Goal: Navigation & Orientation: Find specific page/section

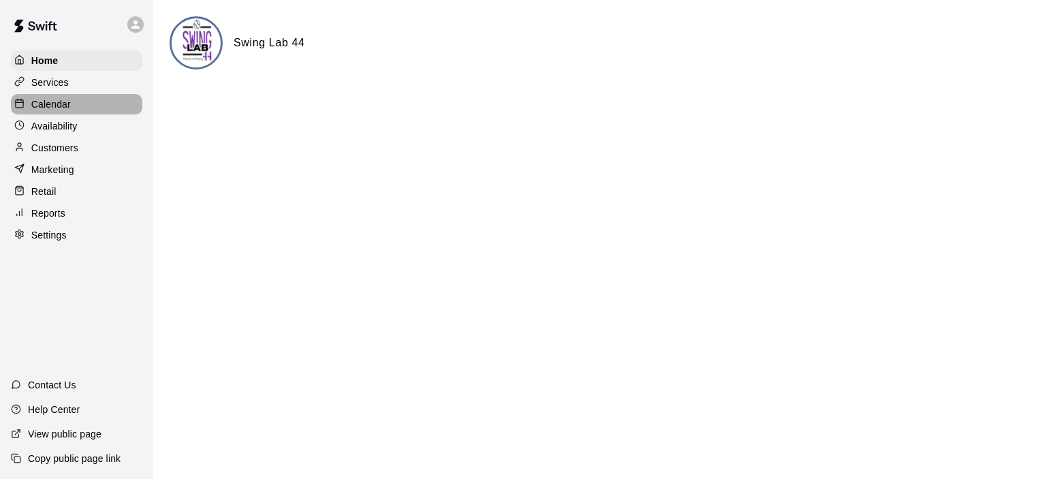
click at [62, 108] on p "Calendar" at bounding box center [50, 104] width 39 height 14
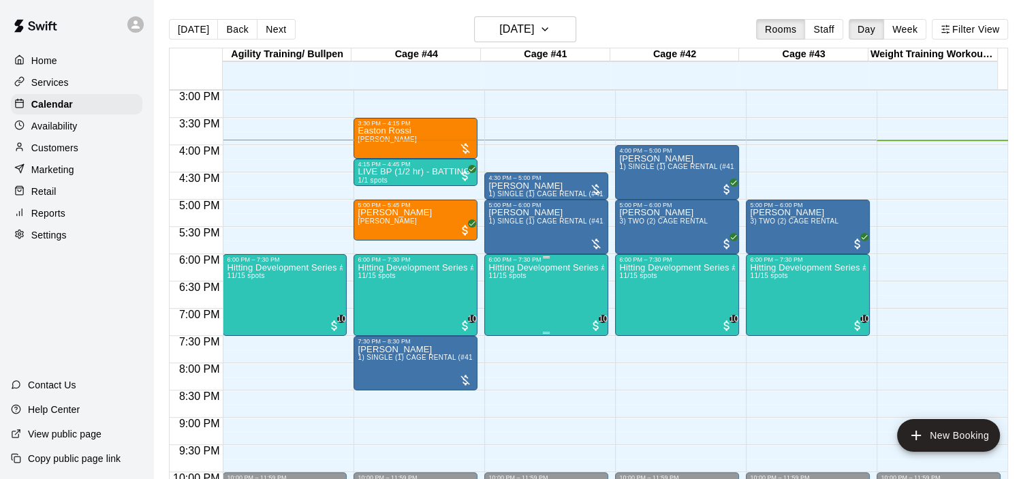
scroll to position [793, 0]
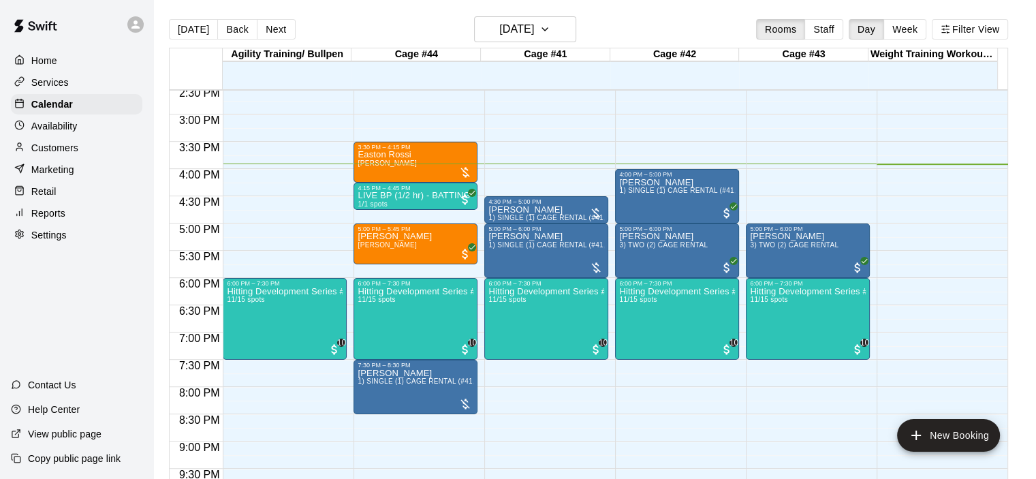
click at [51, 220] on p "Reports" at bounding box center [48, 213] width 34 height 14
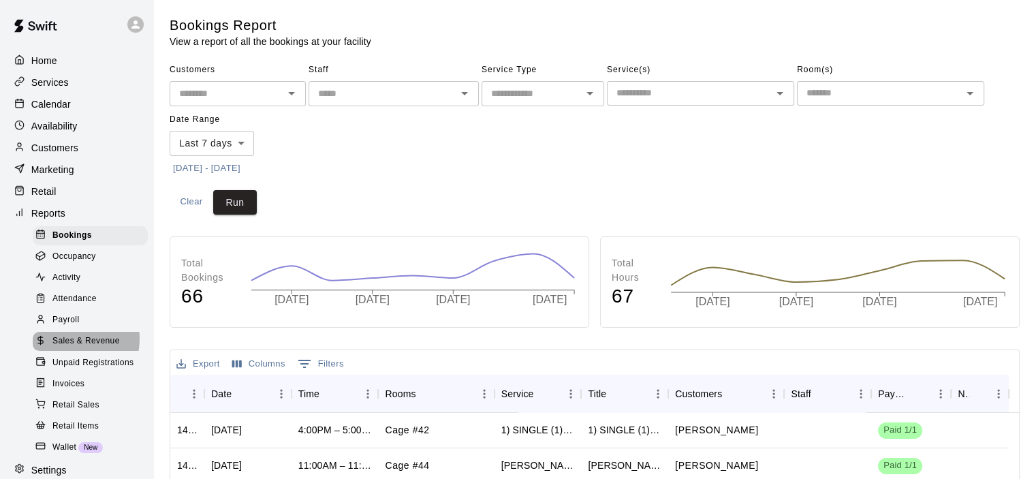
click at [78, 348] on span "Sales & Revenue" at bounding box center [85, 341] width 67 height 14
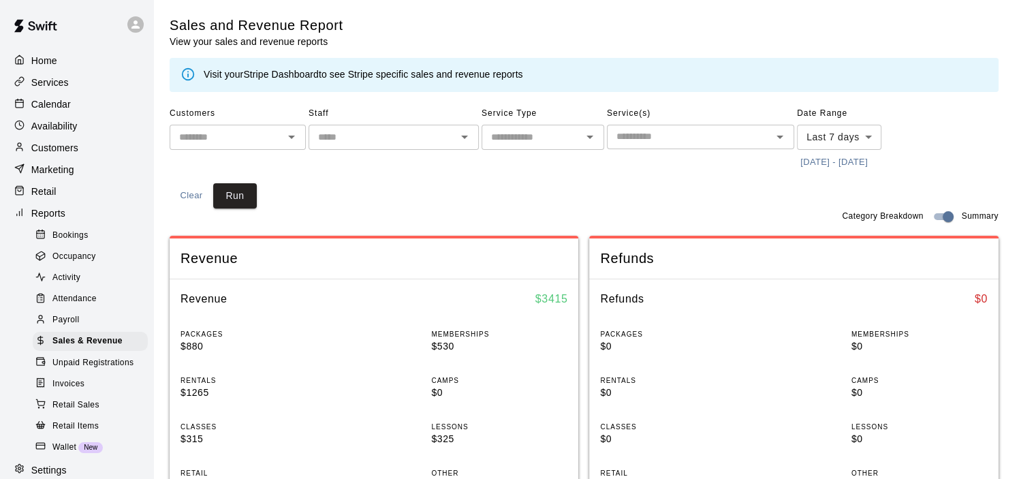
click at [268, 71] on link "Stripe Dashboard" at bounding box center [281, 74] width 76 height 11
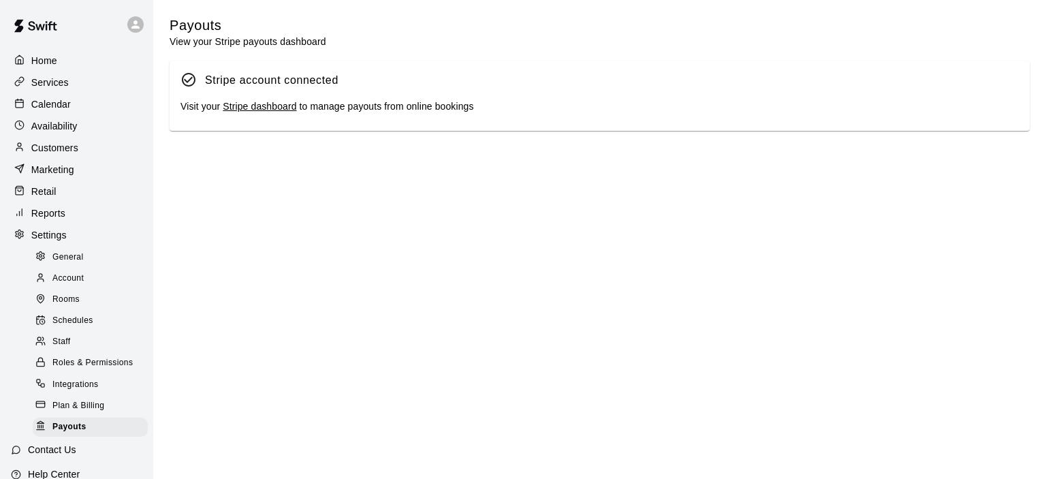
click at [251, 110] on link "Stripe dashboard" at bounding box center [260, 106] width 74 height 11
click at [68, 106] on p "Calendar" at bounding box center [50, 104] width 39 height 14
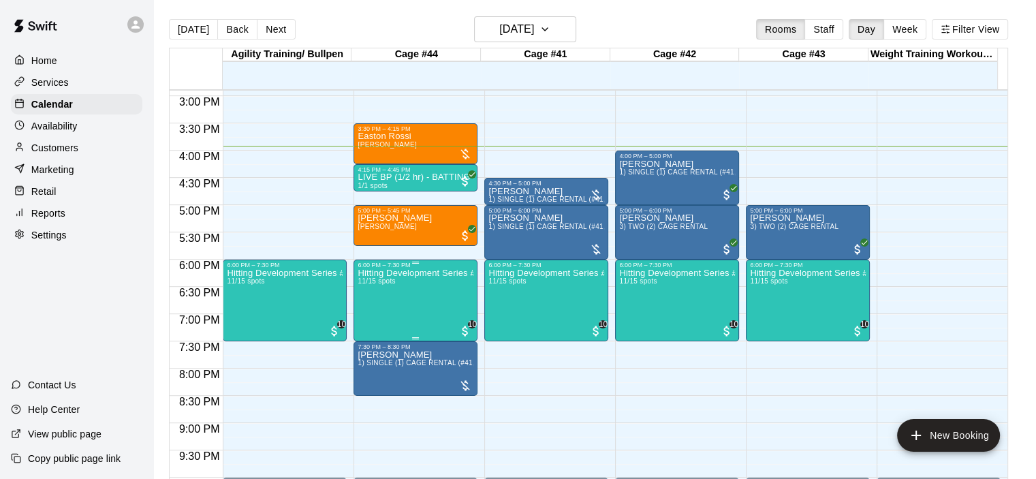
scroll to position [793, 0]
